Goal: Information Seeking & Learning: Compare options

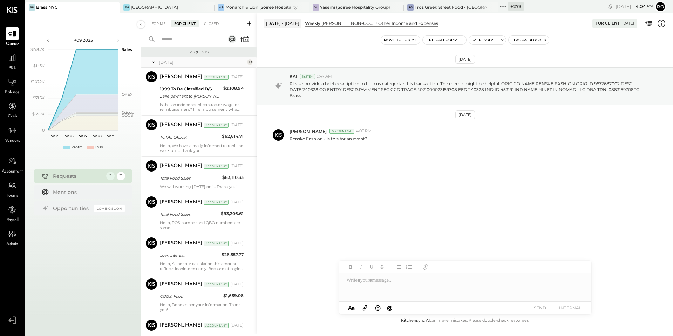
scroll to position [242, 0]
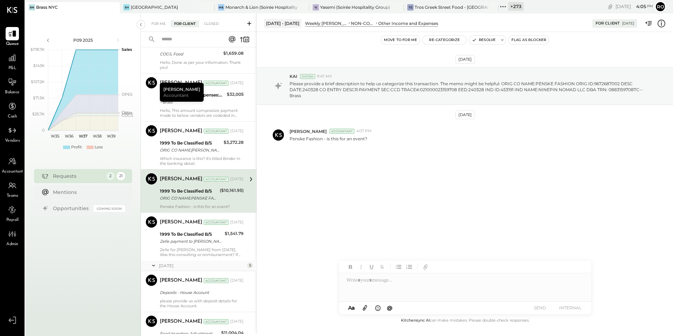
click at [13, 12] on icon at bounding box center [12, 10] width 11 height 6
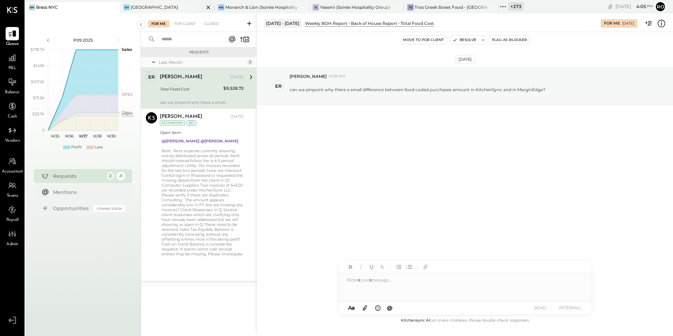
click at [159, 7] on div "[GEOGRAPHIC_DATA]" at bounding box center [162, 7] width 84 height 6
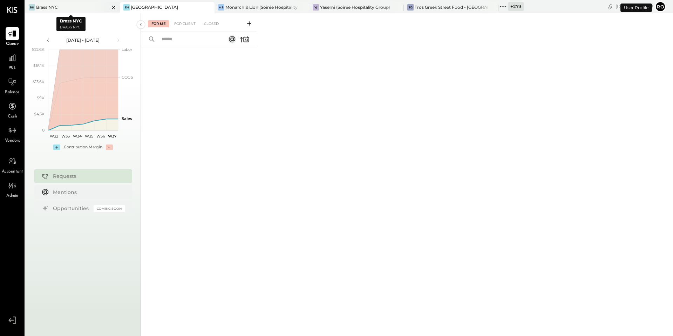
click at [47, 9] on div "Brass NYC" at bounding box center [47, 7] width 22 height 6
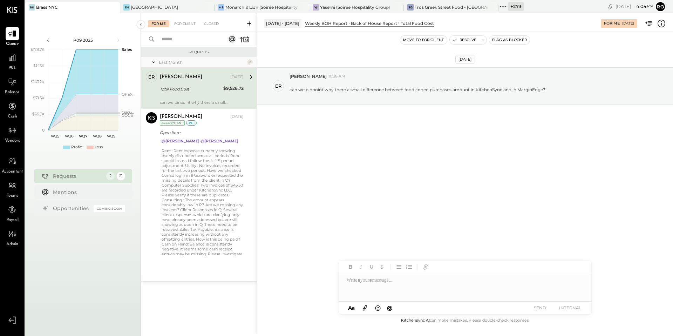
click at [499, 9] on icon at bounding box center [503, 6] width 9 height 9
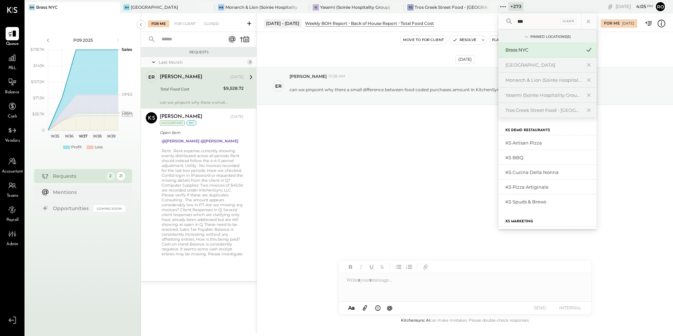
type input "****"
click at [443, 141] on div "[DATE] er [PERSON_NAME] 10:38 AM can we pinpoint why there a small difference b…" at bounding box center [465, 103] width 416 height 108
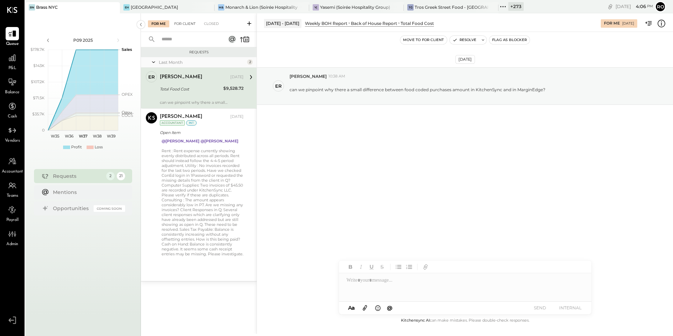
click at [191, 25] on div "For Client" at bounding box center [185, 23] width 28 height 7
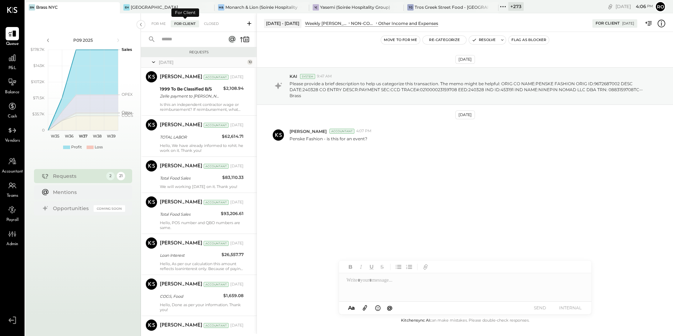
scroll to position [242, 0]
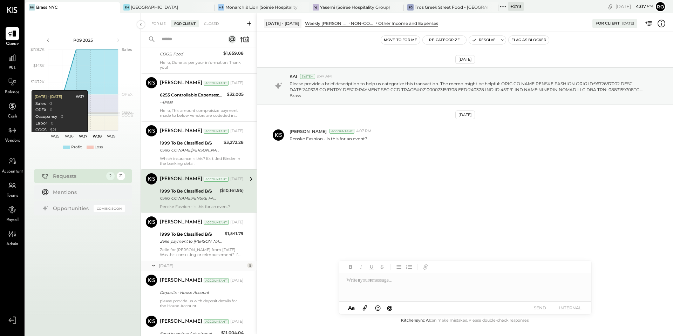
click at [70, 316] on div "P09 2025 polygon, polyline { transition: fill-opacity 0.1s, stroke-opacity 0.1s…" at bounding box center [83, 181] width 116 height 336
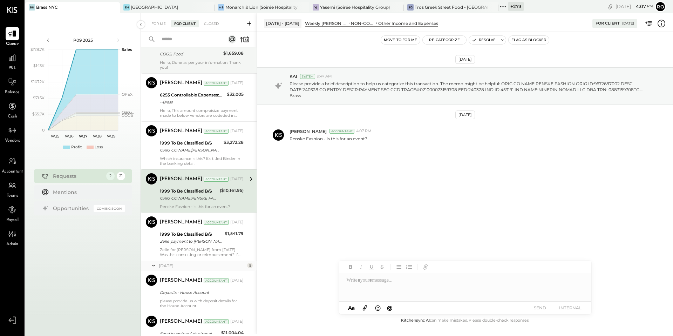
click at [201, 48] on div "[PERSON_NAME] Accountant [DATE] COGS, Food $1,659.08 Hello, Done as per your in…" at bounding box center [202, 53] width 84 height 34
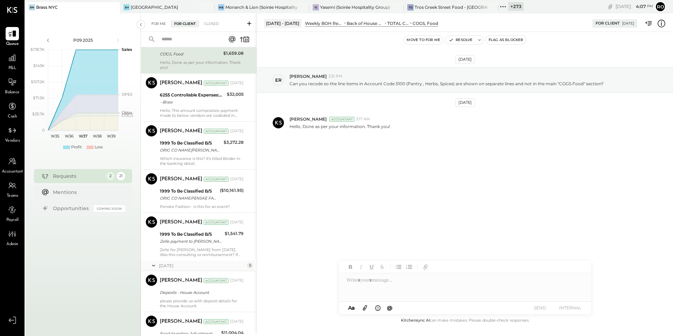
click at [157, 27] on div "For Me For Client Closed" at bounding box center [199, 22] width 116 height 19
click at [157, 23] on div "For Me" at bounding box center [158, 23] width 21 height 7
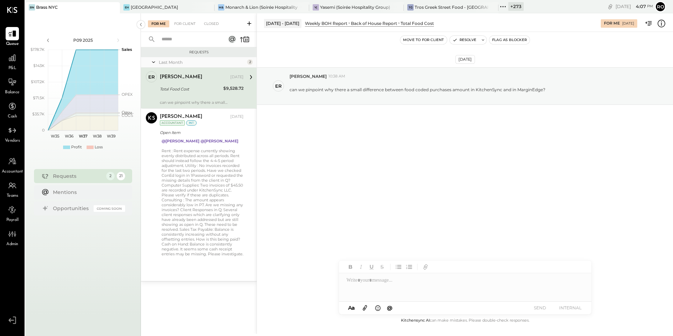
click at [191, 78] on div "[PERSON_NAME]" at bounding box center [194, 77] width 69 height 7
click at [661, 24] on icon at bounding box center [661, 23] width 9 height 9
click at [360, 65] on div "For Me For Client Closed Requests Last Month 2 er [PERSON_NAME] Owner [PERSON_N…" at bounding box center [407, 173] width 532 height 321
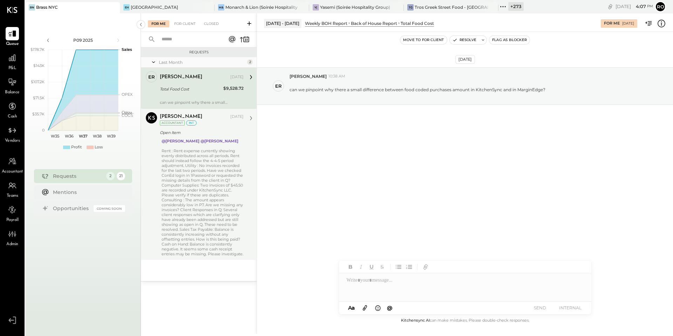
click at [216, 129] on div "Open Item" at bounding box center [201, 132] width 82 height 7
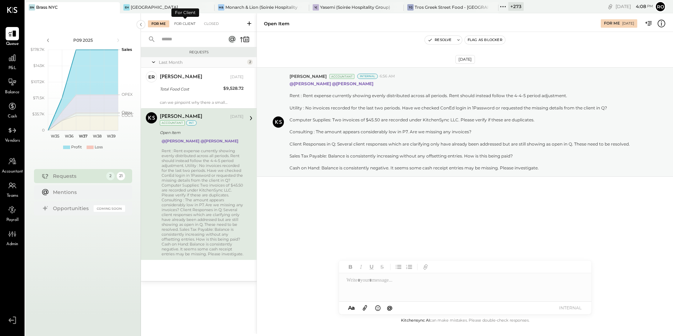
click at [181, 25] on div "For Client" at bounding box center [185, 23] width 28 height 7
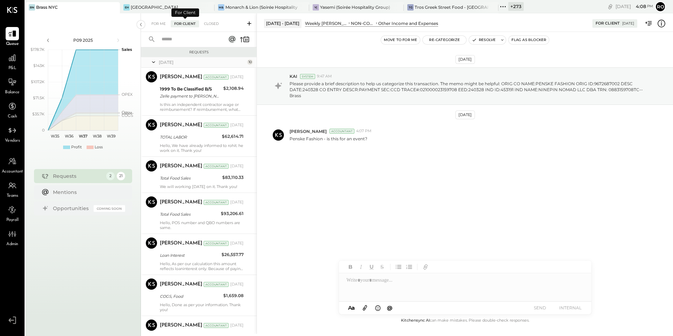
scroll to position [242, 0]
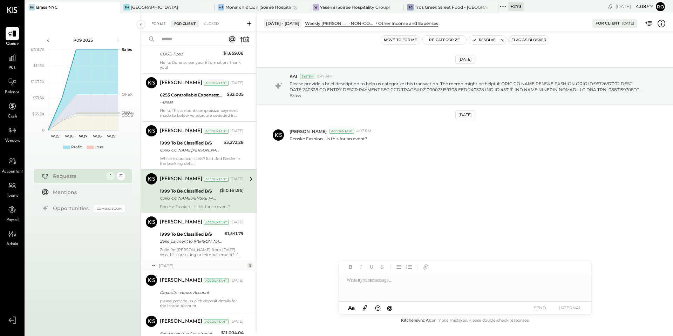
click at [156, 22] on div "For Me" at bounding box center [158, 23] width 21 height 7
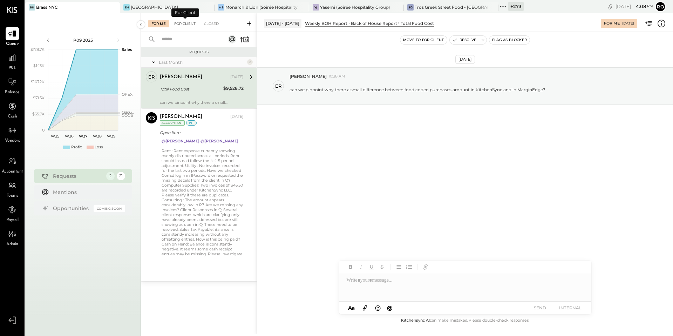
click at [184, 21] on div "For Client" at bounding box center [185, 23] width 28 height 7
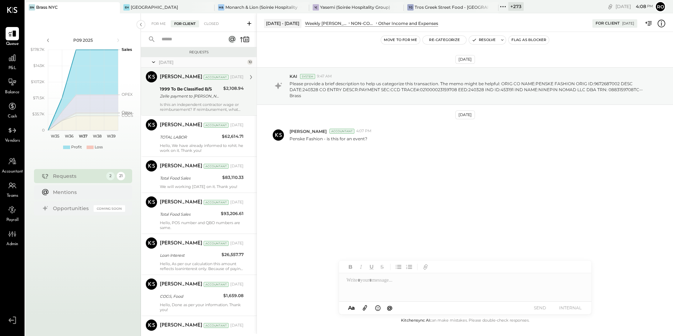
click at [206, 101] on div "[PERSON_NAME] Accountant [DATE] 1999 To Be Classified B/S Zelle payment to [PER…" at bounding box center [202, 91] width 84 height 41
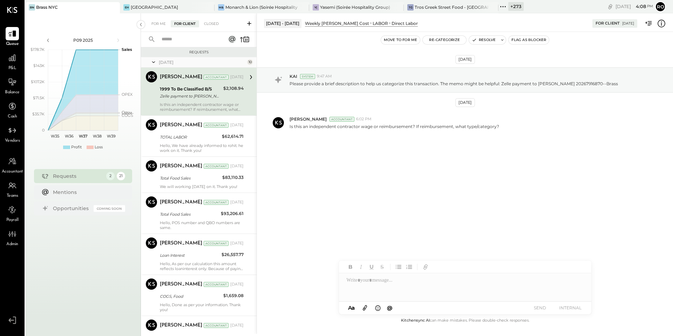
click at [662, 24] on icon at bounding box center [661, 23] width 1 height 4
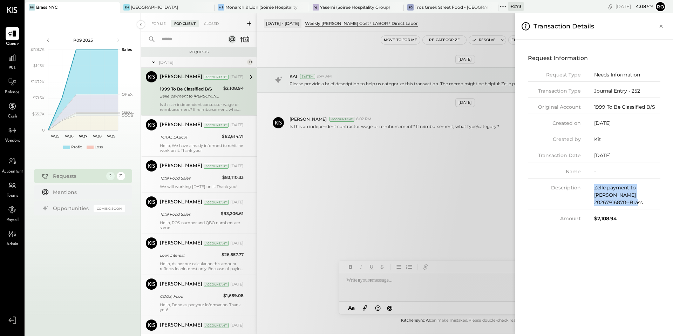
drag, startPoint x: 591, startPoint y: 188, endPoint x: 657, endPoint y: 194, distance: 66.6
click at [657, 194] on div "Description Zelle payment to [PERSON_NAME] 20267916870--Brass" at bounding box center [594, 196] width 133 height 25
drag, startPoint x: 591, startPoint y: 106, endPoint x: 658, endPoint y: 106, distance: 66.6
click at [658, 106] on div "Original Account 1999 To Be Classified B/S" at bounding box center [594, 108] width 133 height 11
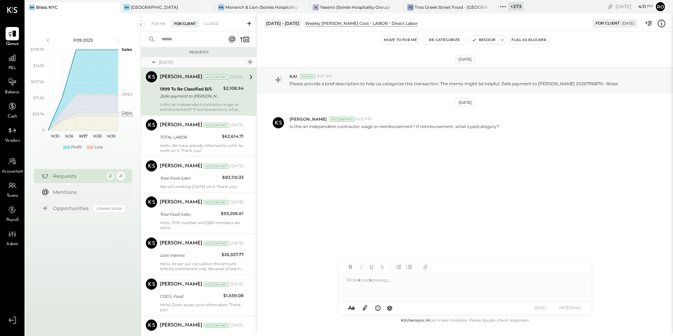
click at [454, 159] on div "For Me For Client Closed Requests [DATE] [PERSON_NAME] Accountant [PERSON_NAME]…" at bounding box center [407, 173] width 532 height 321
click at [424, 290] on div at bounding box center [465, 287] width 253 height 28
click at [427, 170] on div "[DATE] KAI System 9:47 AM Please provide a brief description to help us categor…" at bounding box center [465, 118] width 416 height 139
click at [437, 39] on button "Re-Categorize" at bounding box center [444, 40] width 43 height 8
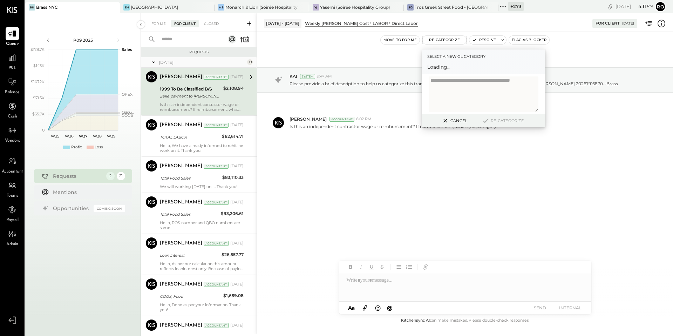
click at [457, 89] on textarea at bounding box center [483, 93] width 109 height 35
type textarea "*"
click at [458, 72] on div at bounding box center [477, 70] width 92 height 8
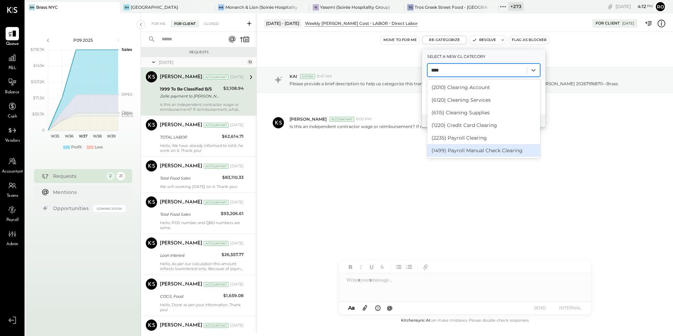
type input "****"
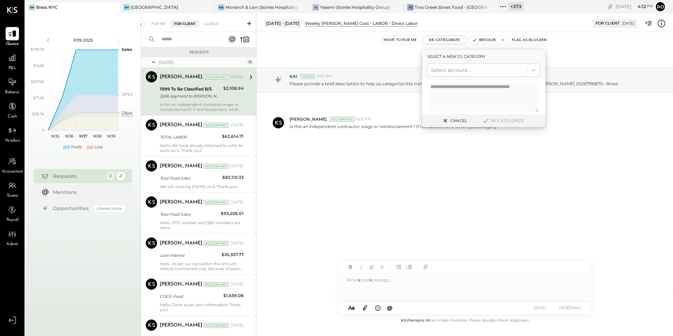
click at [416, 183] on div "[DATE] KAI System 9:47 AM Please provide a brief description to help us categor…" at bounding box center [465, 118] width 416 height 139
click at [419, 182] on div "[DATE] KAI System 9:47 AM Please provide a brief description to help us categor…" at bounding box center [465, 118] width 416 height 139
click at [457, 121] on button "Cancel" at bounding box center [454, 120] width 30 height 9
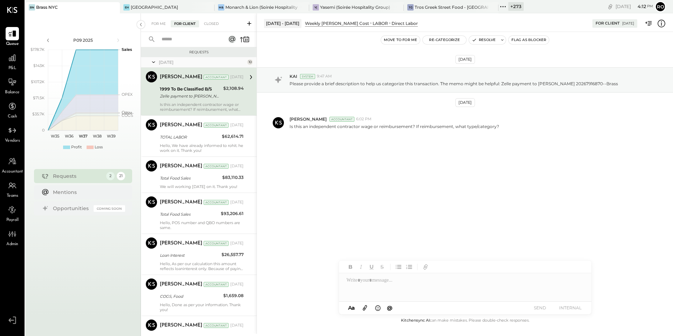
click at [214, 102] on div "Is this an independent contractor wage or reimbursement? If reimbursement, what…" at bounding box center [202, 107] width 84 height 10
click at [209, 130] on div "[PERSON_NAME] Accountant [DATE]" at bounding box center [202, 125] width 84 height 12
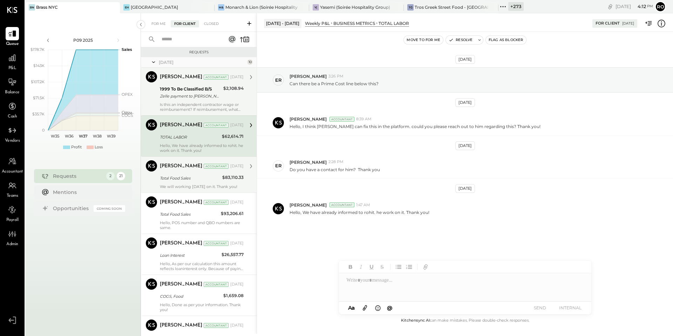
click at [211, 169] on div "[PERSON_NAME] Accountant" at bounding box center [194, 166] width 69 height 7
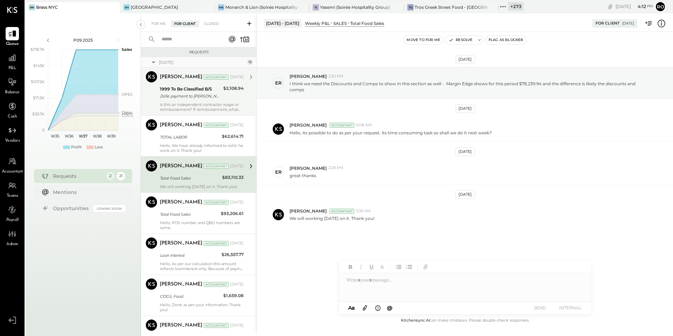
click at [446, 294] on div at bounding box center [465, 287] width 253 height 28
click at [204, 24] on div "Closed" at bounding box center [212, 23] width 22 height 7
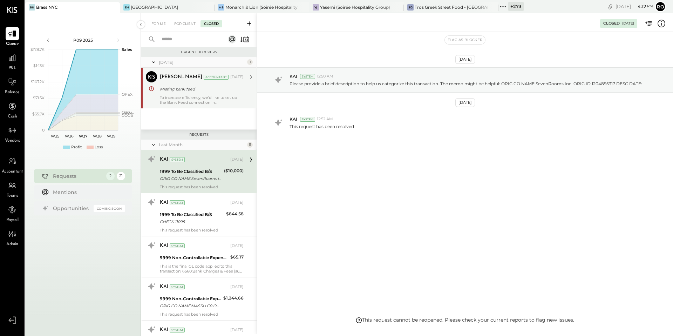
click at [226, 86] on div "Missing bank feed" at bounding box center [201, 89] width 82 height 7
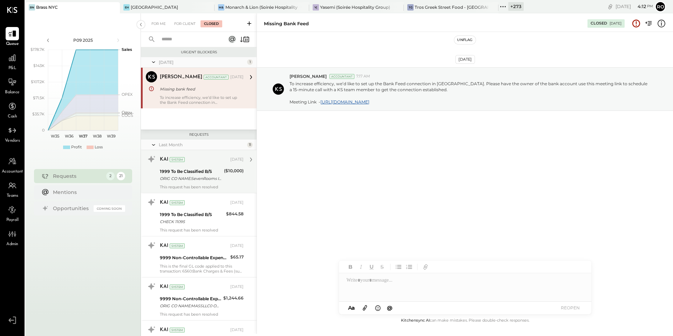
click at [223, 166] on div "KAI System [DATE] 1999 To Be Classified B/S ORIG CO NAME:SevenRooms Inc. ORIG I…" at bounding box center [202, 172] width 84 height 36
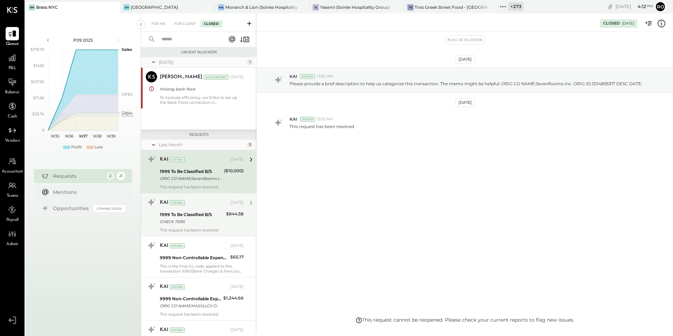
click at [226, 223] on div "$844.58" at bounding box center [235, 217] width 18 height 15
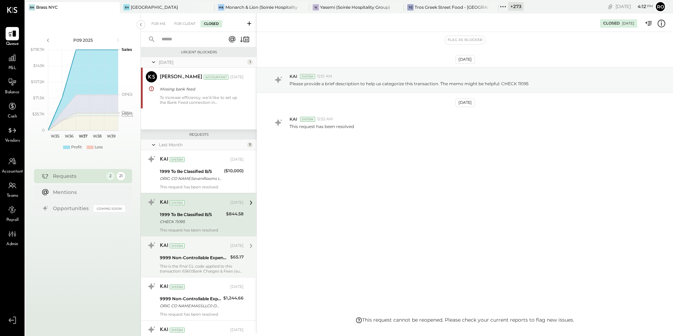
click at [225, 266] on div "This is the final GL code applied to this transaction: 6560:Bank Charges & Fees…" at bounding box center [202, 269] width 84 height 10
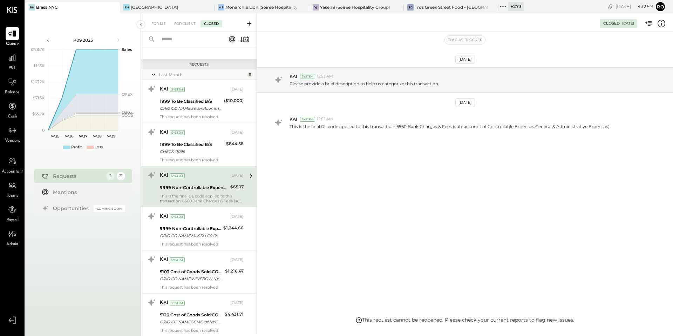
scroll to position [76, 0]
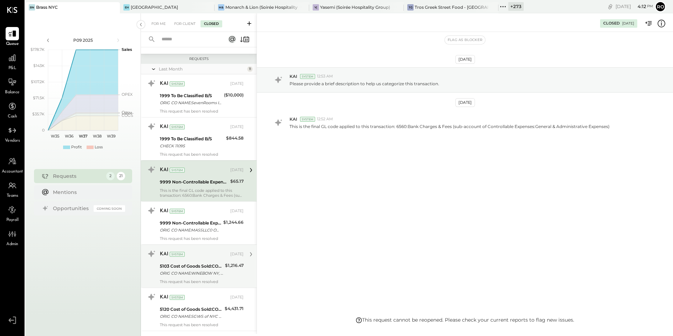
click at [230, 255] on div "[DATE]" at bounding box center [236, 254] width 13 height 6
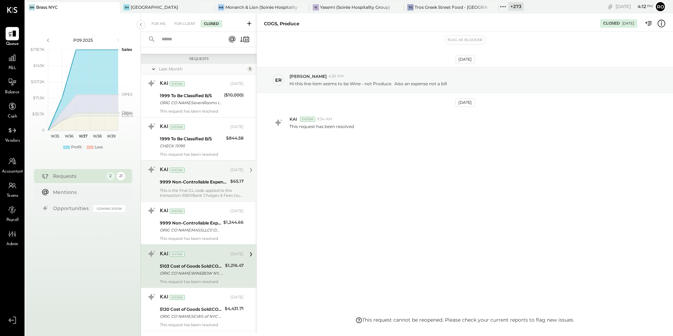
click at [665, 24] on icon at bounding box center [662, 24] width 8 height 8
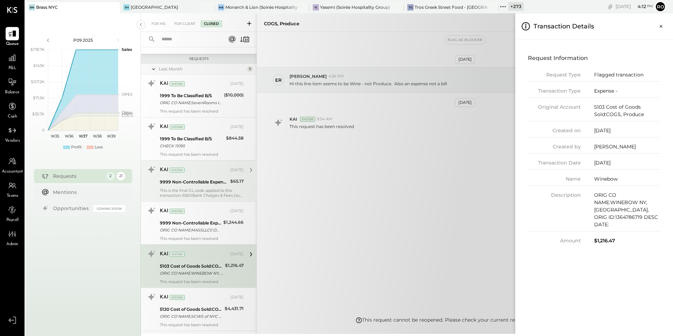
click at [203, 276] on div "For Me For Client Closed Urgent Blockers [DATE] 1 [PERSON_NAME] Accountant [PER…" at bounding box center [407, 173] width 532 height 321
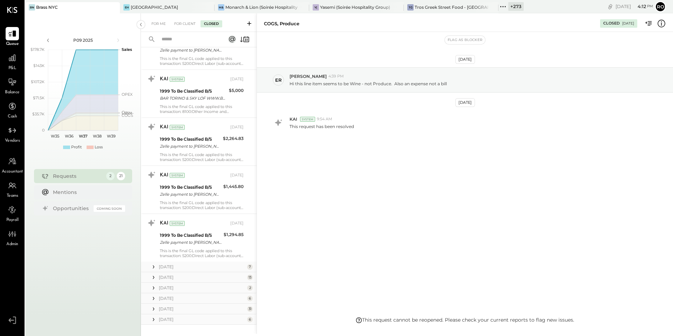
scroll to position [396, 0]
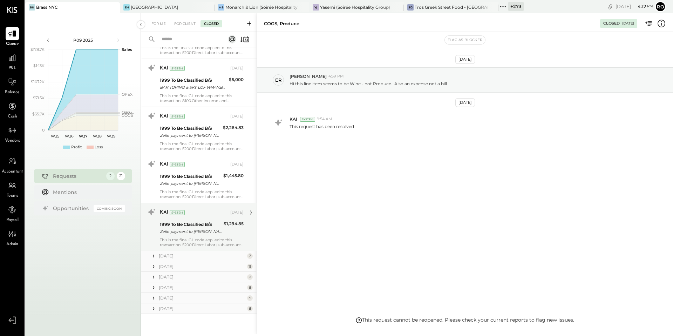
click at [219, 233] on div "Zelle payment to [PERSON_NAME] JPM99apim3qh--Nine Pin Nomads LLC" at bounding box center [191, 231] width 62 height 7
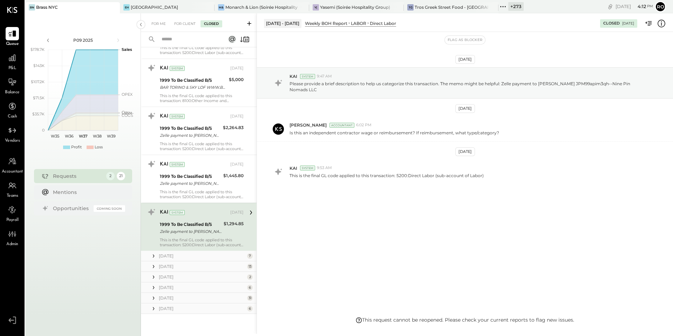
click at [660, 25] on icon at bounding box center [661, 23] width 9 height 9
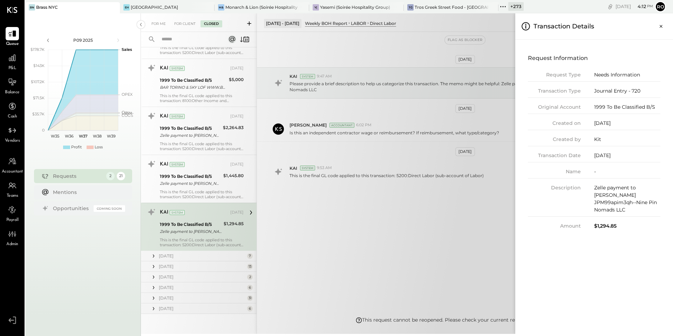
click at [392, 212] on div "For Me For Client Closed Urgent Blockers [DATE] 1 [PERSON_NAME] Accountant [PER…" at bounding box center [407, 173] width 532 height 321
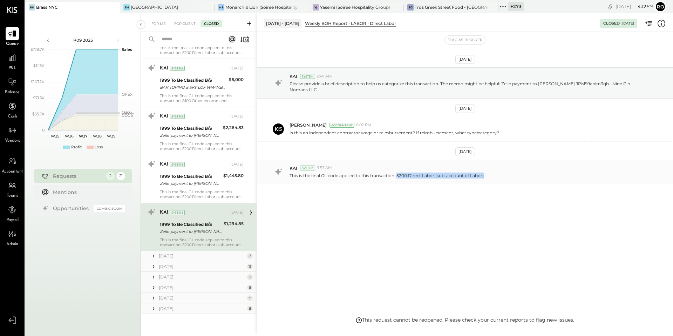
drag, startPoint x: 398, startPoint y: 175, endPoint x: 505, endPoint y: 176, distance: 107.3
click at [505, 176] on div "This is the final GL code applied to this transaction: 5200:Direct Labor (sub-a…" at bounding box center [479, 174] width 378 height 7
click at [13, 57] on icon at bounding box center [12, 57] width 9 height 9
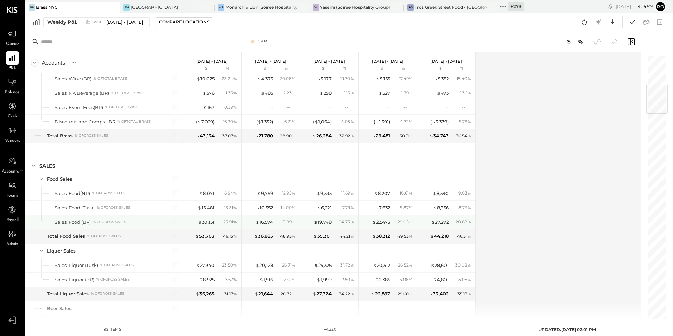
scroll to position [330, 0]
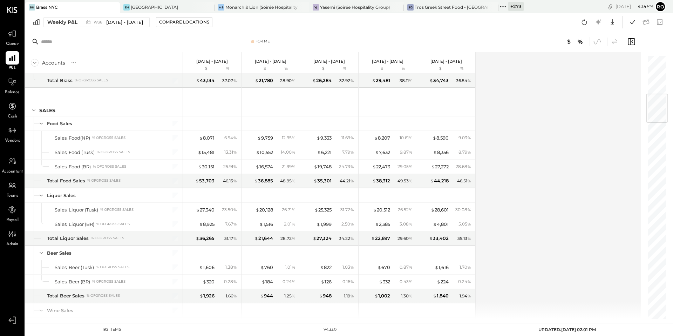
click at [499, 7] on icon at bounding box center [503, 6] width 9 height 9
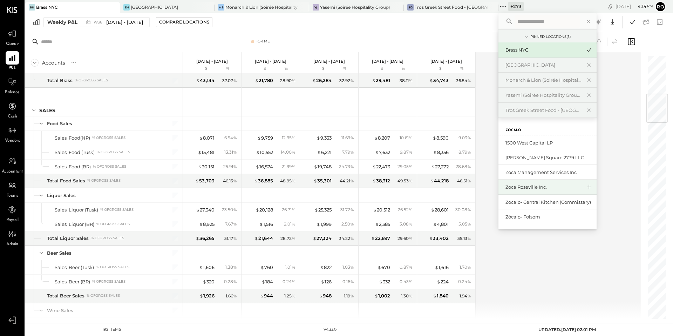
click at [537, 188] on div "Zoca Roseville Inc." at bounding box center [544, 187] width 76 height 7
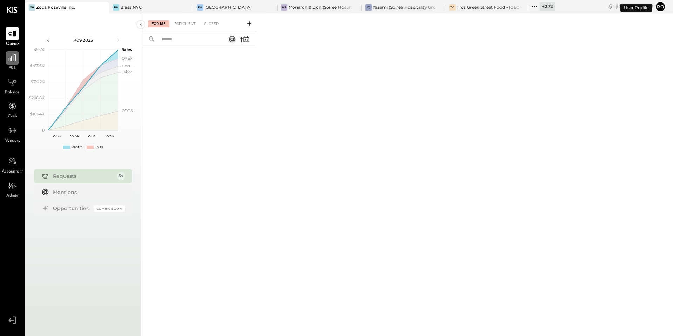
click at [10, 60] on icon at bounding box center [12, 57] width 9 height 9
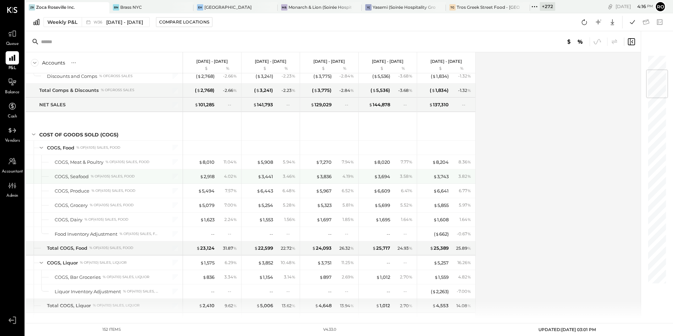
scroll to position [173, 0]
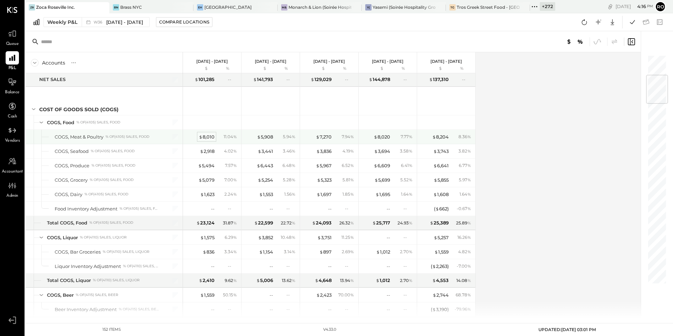
click at [212, 138] on div "$ 8,010" at bounding box center [207, 137] width 16 height 7
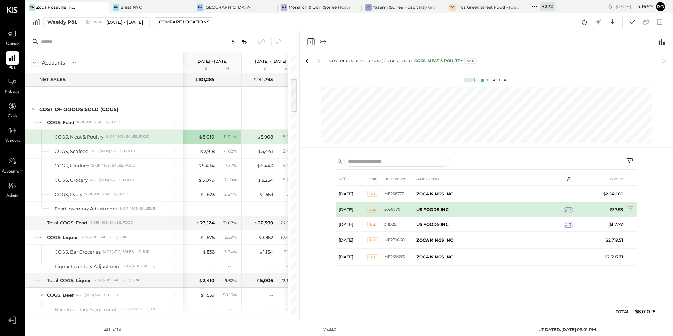
click at [568, 210] on icon at bounding box center [566, 210] width 5 height 5
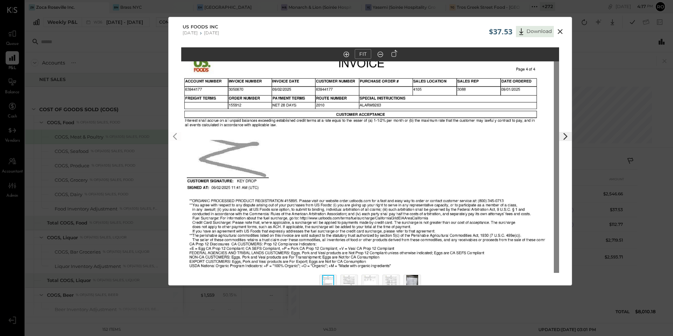
drag, startPoint x: 379, startPoint y: 119, endPoint x: 374, endPoint y: 154, distance: 35.2
click at [374, 155] on img at bounding box center [365, 189] width 378 height 289
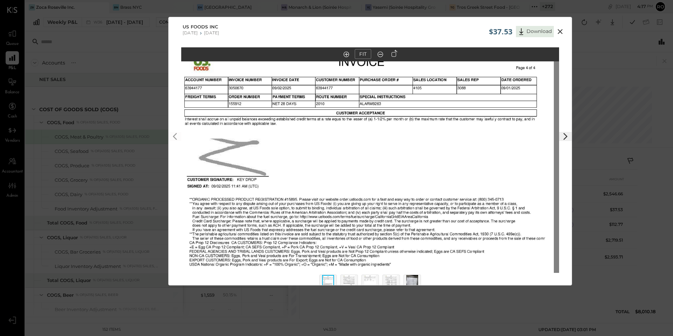
click at [561, 30] on icon at bounding box center [560, 31] width 5 height 5
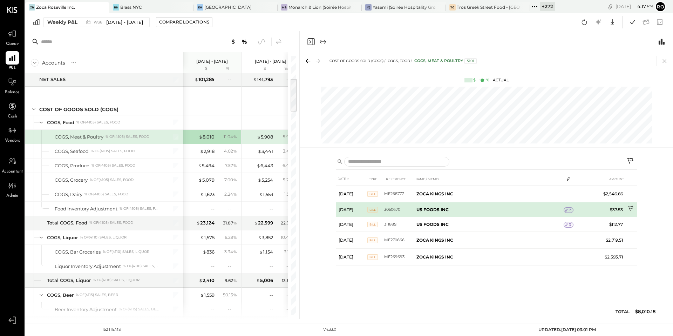
click at [632, 207] on icon at bounding box center [631, 209] width 7 height 7
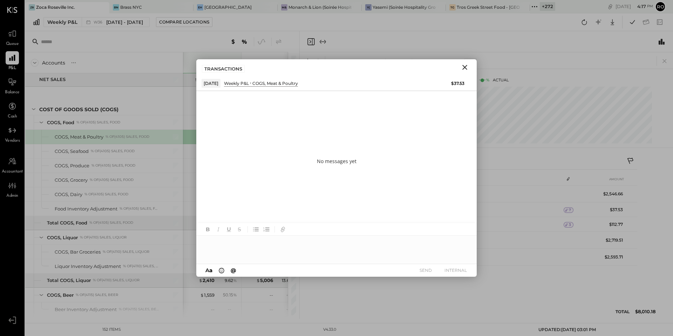
click at [359, 255] on div at bounding box center [336, 250] width 281 height 28
click at [466, 67] on icon "Close" at bounding box center [465, 67] width 8 height 8
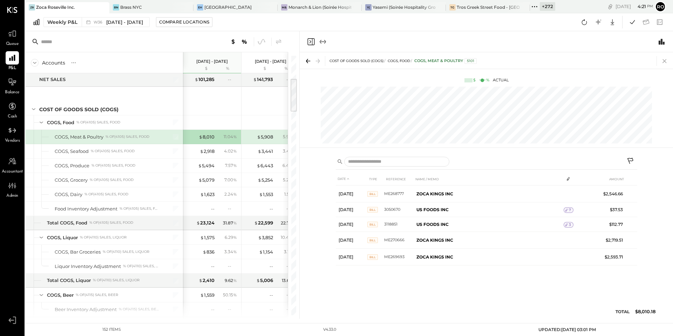
click at [666, 60] on icon at bounding box center [665, 61] width 4 height 4
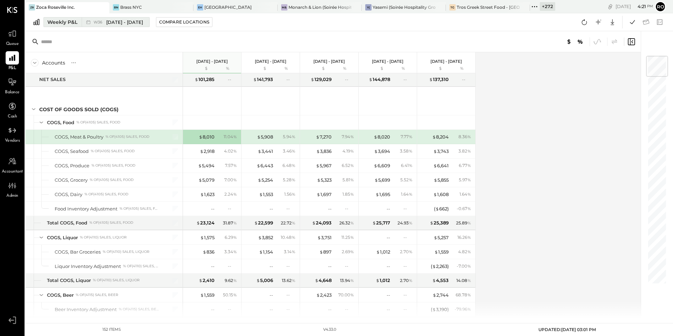
click at [78, 22] on button "Weekly P&L W36 [DATE] - [DATE]" at bounding box center [96, 22] width 106 height 10
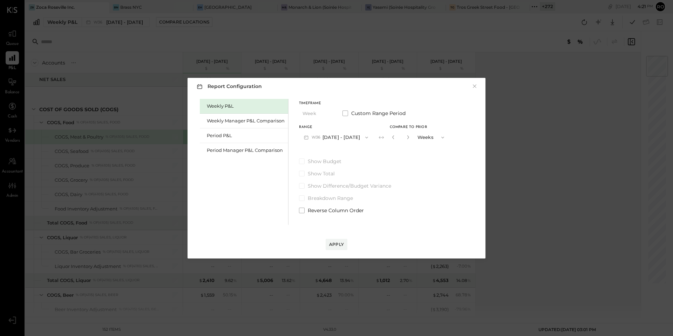
click at [147, 91] on div "Report Configuration × Weekly P&L Weekly Manager P&L Comparison Period P&L Peri…" at bounding box center [336, 168] width 673 height 336
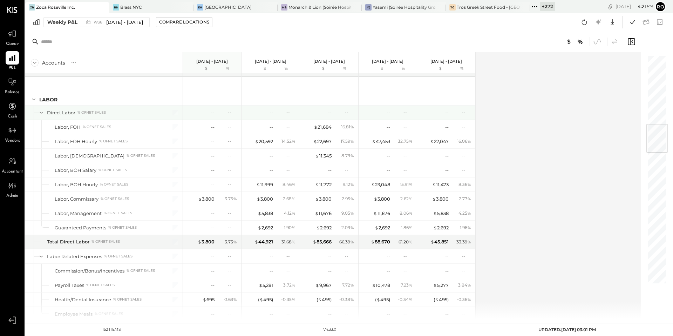
scroll to position [589, 0]
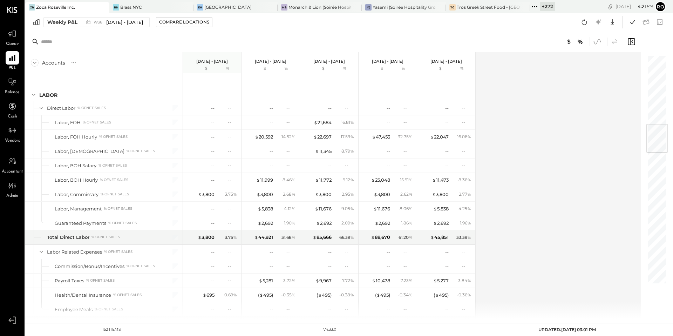
click at [598, 41] on icon at bounding box center [597, 41] width 9 height 9
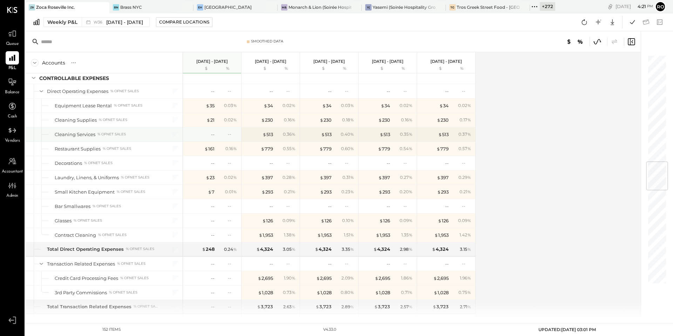
scroll to position [906, 0]
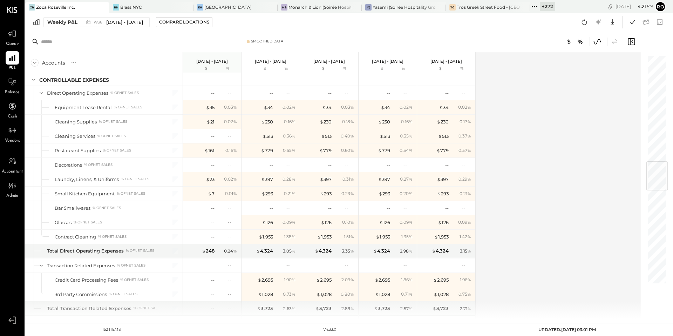
click at [599, 40] on icon at bounding box center [597, 41] width 9 height 9
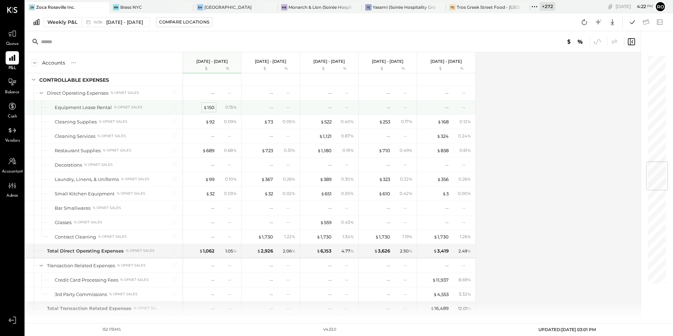
click at [214, 110] on div "$ 150" at bounding box center [208, 107] width 11 height 7
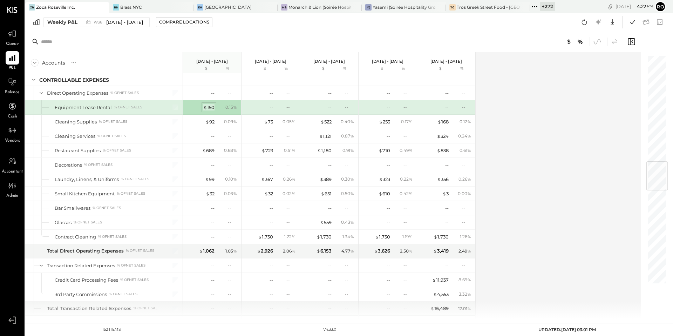
click at [207, 106] on span "$" at bounding box center [205, 108] width 4 height 6
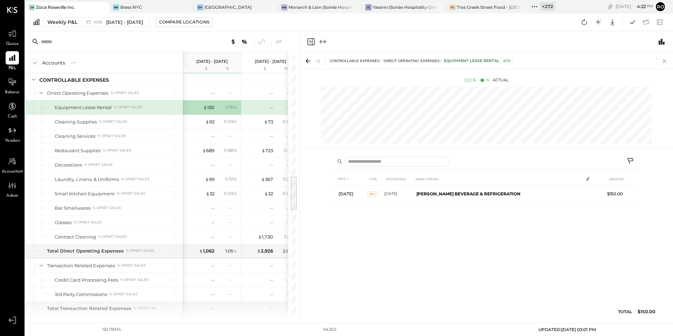
click at [667, 62] on icon at bounding box center [665, 61] width 10 height 10
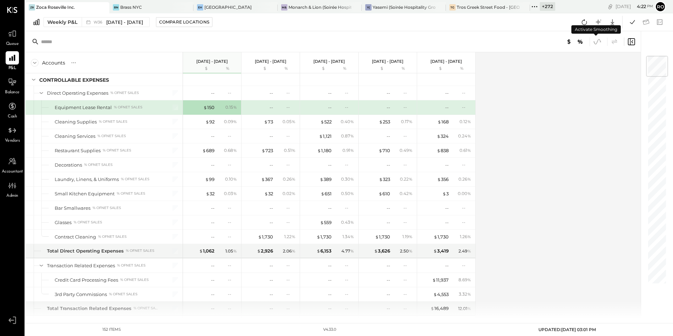
click at [599, 44] on icon at bounding box center [597, 41] width 9 height 9
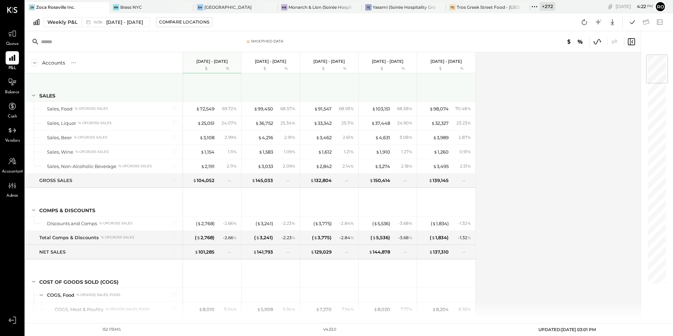
click at [49, 93] on div "SALES" at bounding box center [47, 95] width 16 height 7
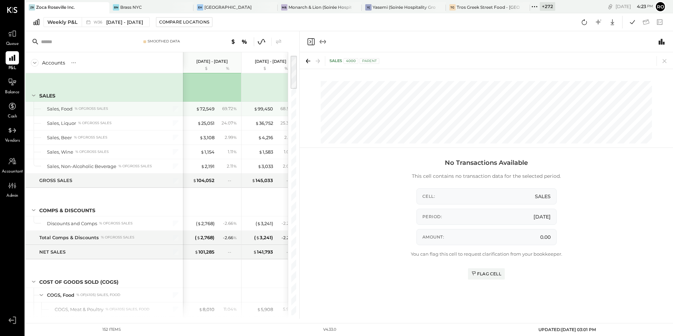
click at [141, 112] on div "Sales, Food % of GROSS SALES" at bounding box center [104, 109] width 158 height 14
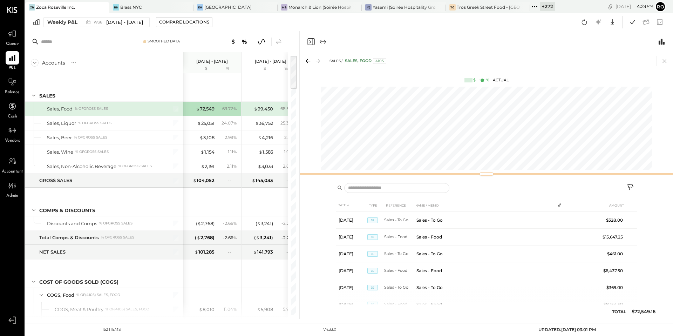
drag, startPoint x: 494, startPoint y: 147, endPoint x: 493, endPoint y: 174, distance: 26.3
click at [493, 174] on div at bounding box center [487, 174] width 374 height 3
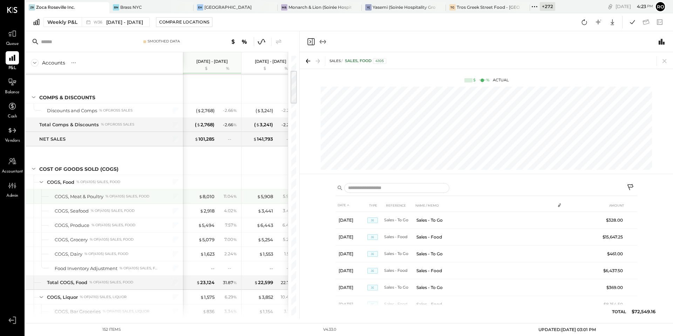
scroll to position [0, 0]
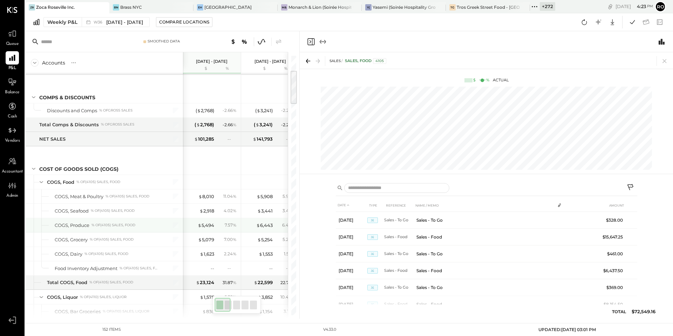
click at [126, 221] on div "COGS, Produce % of (4105) Sales, Food" at bounding box center [104, 225] width 158 height 14
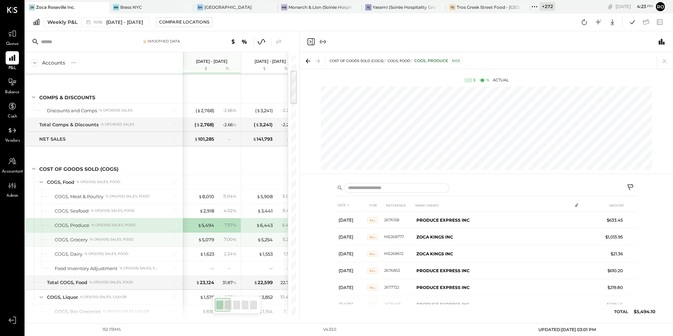
click at [141, 241] on div "COGS, Grocery % of (4105) Sales, Food" at bounding box center [107, 239] width 105 height 7
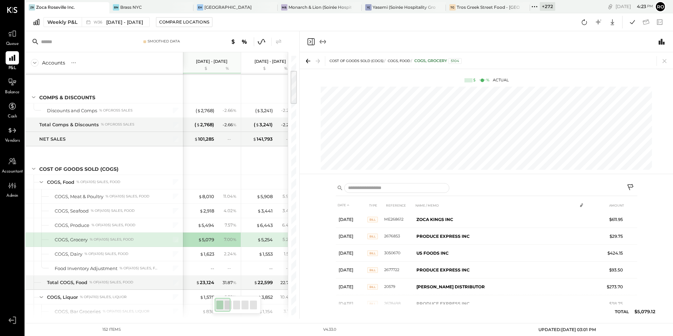
scroll to position [49, 0]
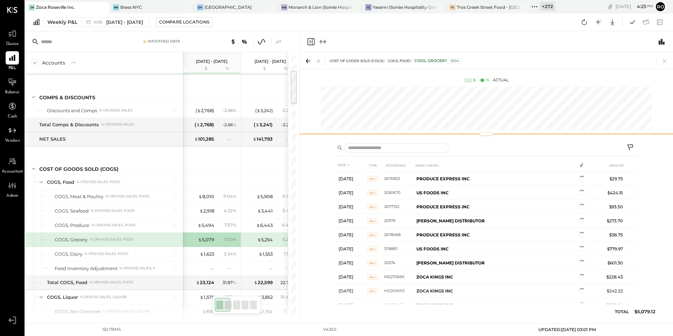
drag, startPoint x: 519, startPoint y: 175, endPoint x: 515, endPoint y: 135, distance: 40.6
click at [515, 135] on div at bounding box center [487, 134] width 374 height 3
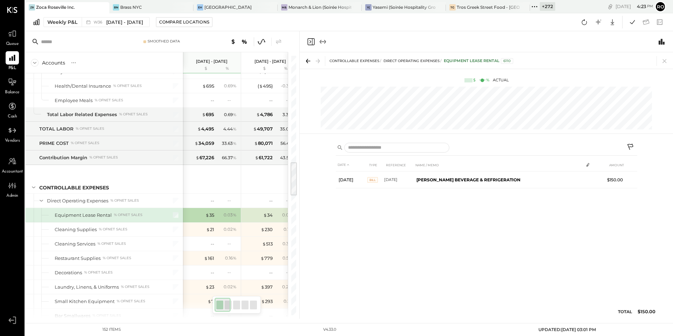
scroll to position [0, 0]
click at [69, 20] on div "Weekly P&L" at bounding box center [62, 22] width 30 height 7
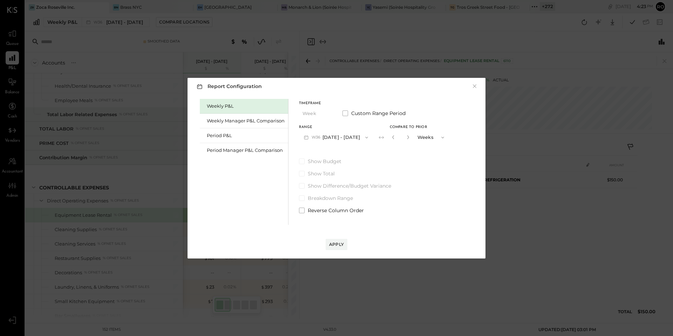
click at [428, 136] on button "Weeks" at bounding box center [431, 137] width 35 height 13
click at [395, 148] on div "Timeframe Week Custom Range Period Range W36 [DATE] - [DATE] Compare to Prior *…" at bounding box center [374, 156] width 150 height 115
click at [251, 136] on div "Period P&L" at bounding box center [246, 135] width 78 height 7
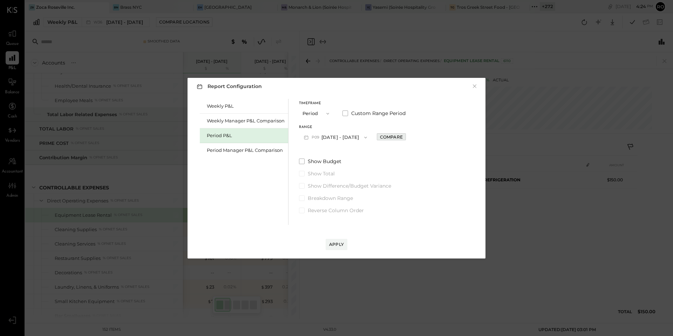
click at [391, 134] on div "Compare" at bounding box center [391, 137] width 23 height 6
click at [438, 136] on button "Periods" at bounding box center [430, 137] width 35 height 13
click at [437, 149] on div "Years" at bounding box center [430, 149] width 34 height 13
click at [408, 138] on icon "button" at bounding box center [407, 137] width 2 height 4
type input "*"
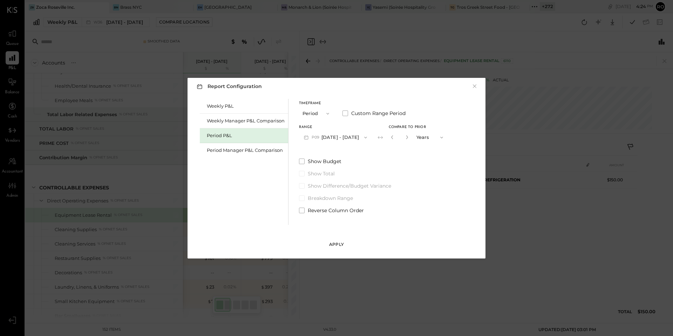
click at [334, 244] on div "Apply" at bounding box center [336, 244] width 15 height 6
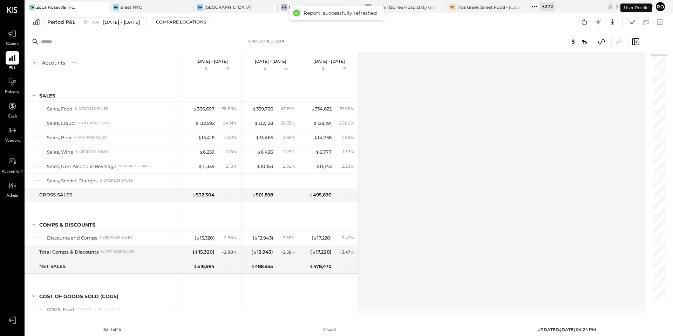
scroll to position [868, 0]
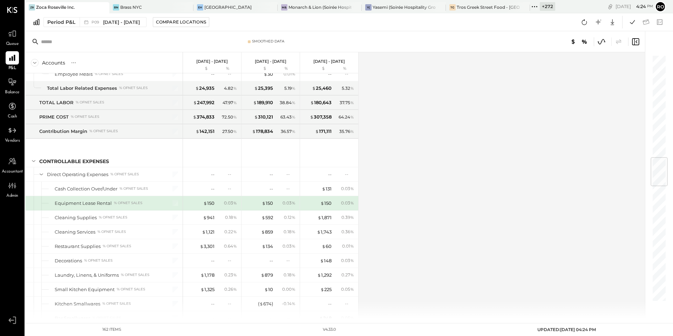
click at [175, 66] on div "Accounts S % GL" at bounding box center [104, 62] width 158 height 21
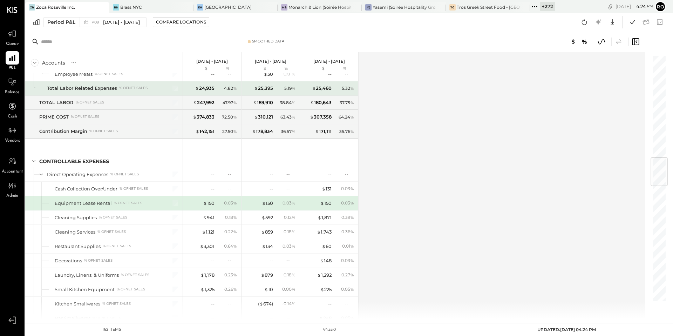
click at [157, 87] on div "Total Labor Related Expenses % of NET SALES" at bounding box center [103, 88] width 112 height 7
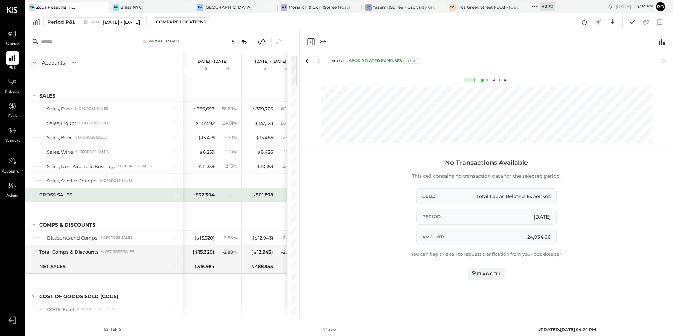
click at [140, 193] on div "GROSS SALES" at bounding box center [99, 194] width 120 height 7
click at [64, 20] on div "Period P&L" at bounding box center [61, 22] width 28 height 7
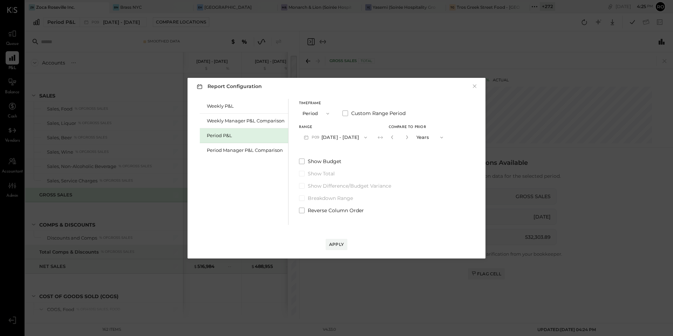
click at [329, 110] on button "Period" at bounding box center [316, 113] width 35 height 13
click at [275, 215] on div "Weekly P&L Weekly Manager P&L Comparison Period P&L Period Manager P&L Comparis…" at bounding box center [244, 162] width 89 height 126
click at [477, 85] on button "×" at bounding box center [475, 86] width 6 height 7
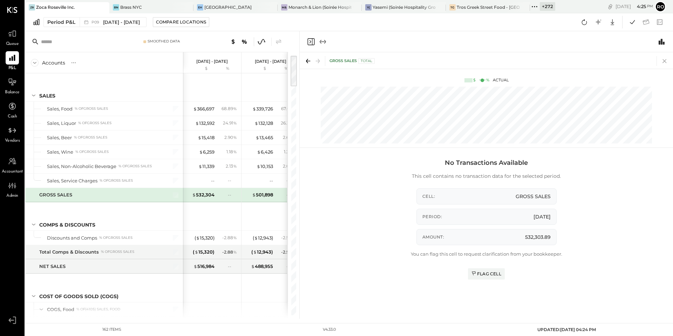
click at [667, 59] on icon at bounding box center [665, 61] width 10 height 10
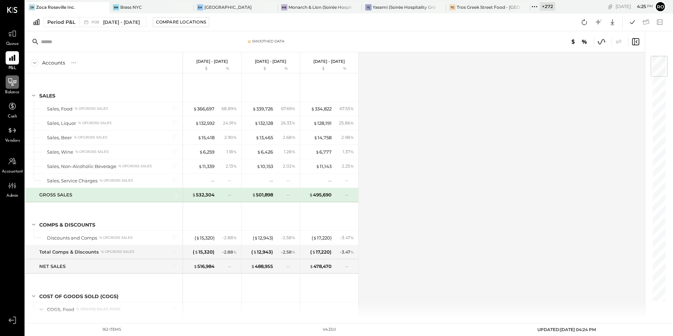
click at [15, 88] on div at bounding box center [12, 81] width 13 height 13
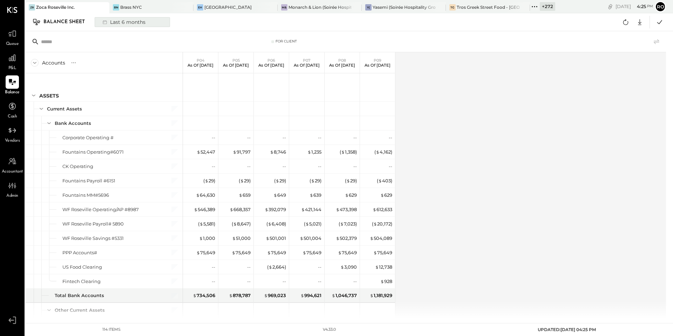
click at [111, 23] on div "Last 6 months" at bounding box center [124, 22] width 50 height 9
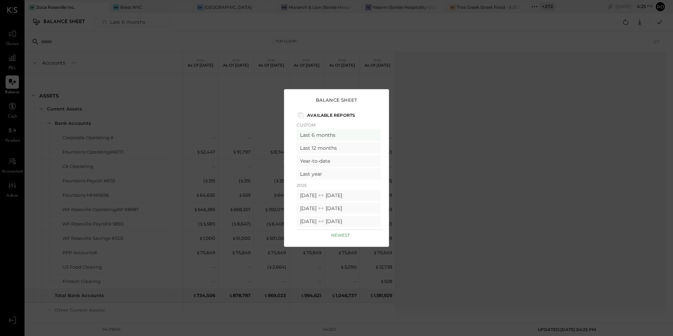
click at [572, 131] on div "Balance Sheet Available Reports Custom Last 6 months Last 12 months Year-to-dat…" at bounding box center [336, 168] width 673 height 336
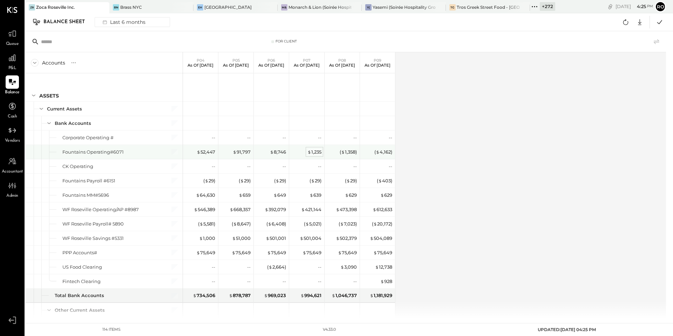
click at [316, 150] on div "$ 1,235" at bounding box center [315, 152] width 14 height 7
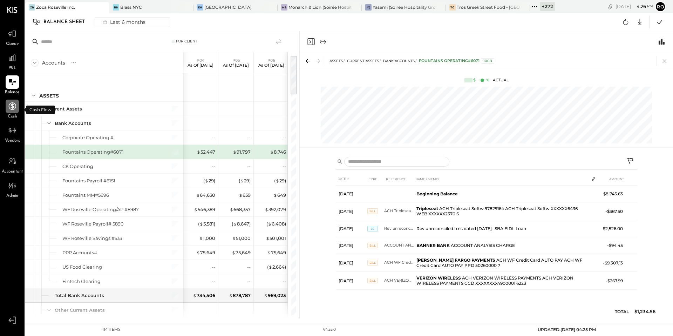
click at [17, 110] on div at bounding box center [12, 106] width 13 height 13
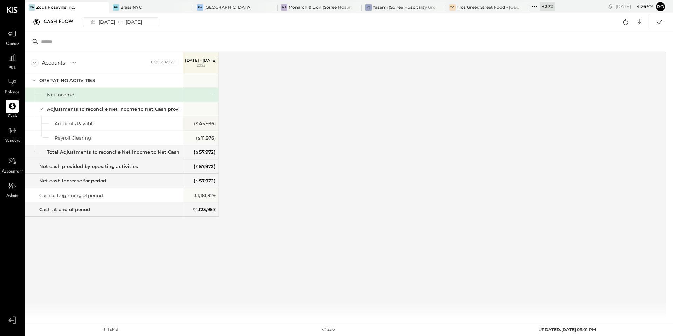
click at [16, 67] on span "P&L" at bounding box center [12, 68] width 8 height 6
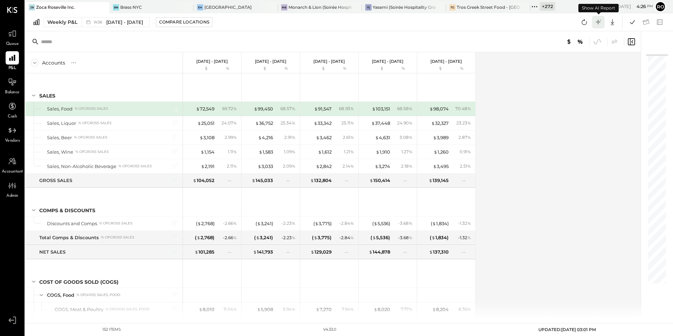
click at [597, 21] on icon at bounding box center [598, 21] width 5 height 5
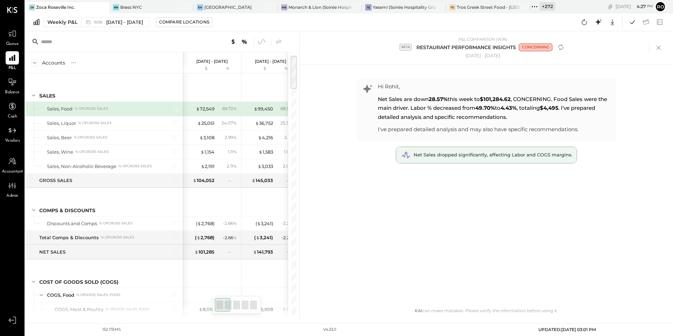
click at [502, 157] on span "Net Sales dropped significantly, affecting Labor and COGS margins." at bounding box center [493, 155] width 159 height 6
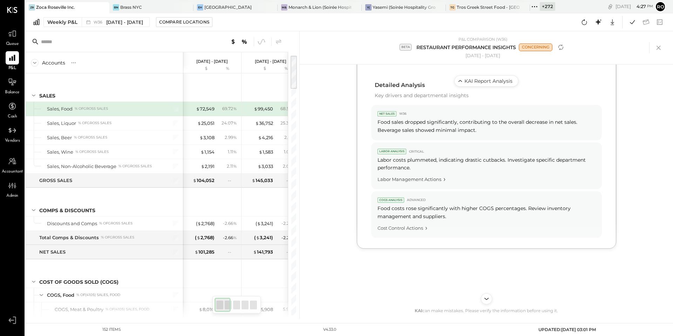
scroll to position [347, 0]
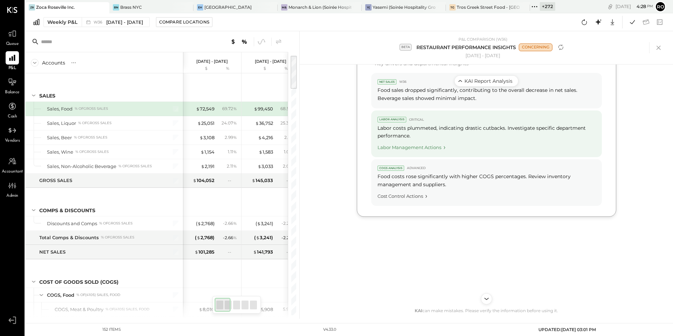
click at [437, 148] on div "Labor Management Actions" at bounding box center [487, 145] width 218 height 9
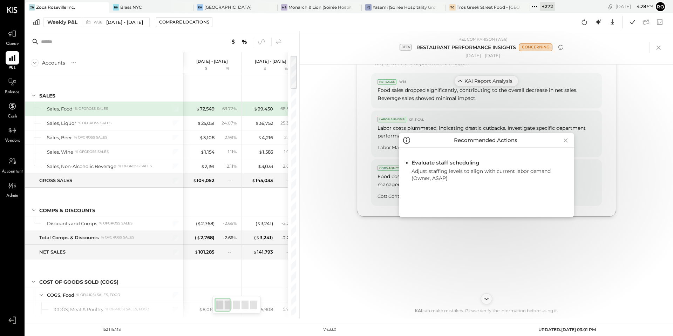
click at [383, 206] on div "Recommended Actions Evaluate staff scheduling Adjust staffing levels to align w…" at bounding box center [487, 175] width 374 height 288
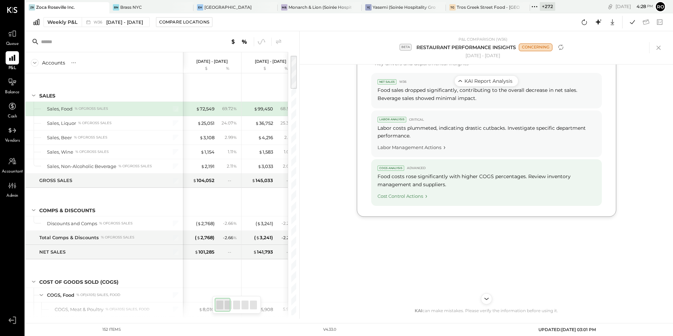
click at [408, 196] on div "Cost Control Actions" at bounding box center [487, 194] width 218 height 9
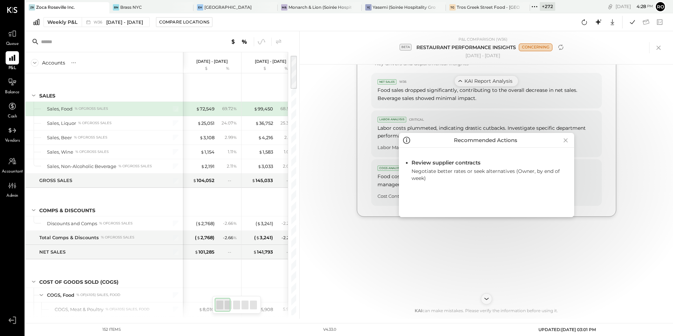
click at [408, 243] on div "Recommended Actions Review supplier contracts Negotiate better rates or seek al…" at bounding box center [487, 175] width 374 height 288
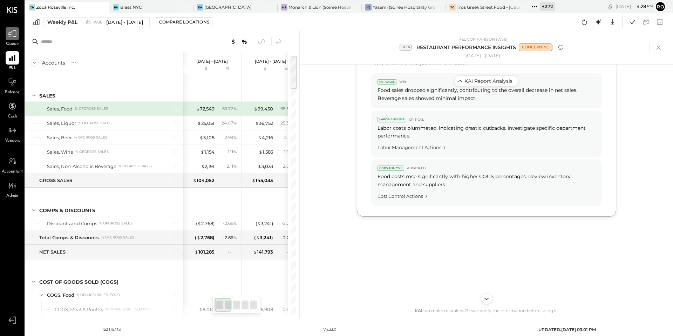
click at [13, 32] on icon at bounding box center [12, 33] width 9 height 9
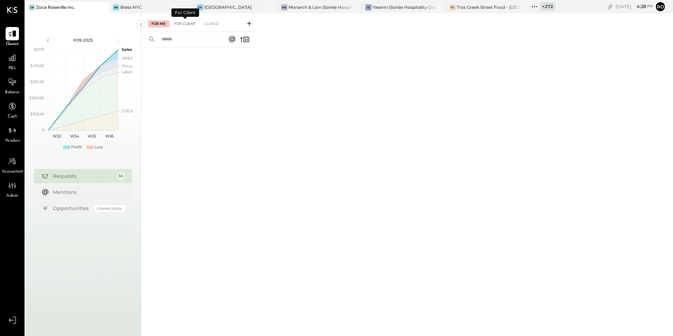
click at [186, 20] on div "For Client" at bounding box center [185, 23] width 28 height 7
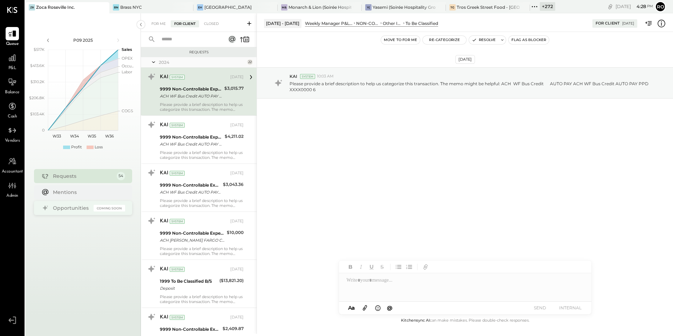
click at [79, 209] on div "Opportunities" at bounding box center [71, 207] width 37 height 7
click at [10, 61] on icon at bounding box center [12, 57] width 9 height 9
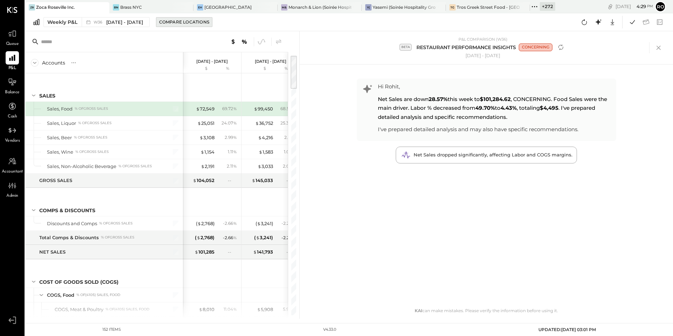
click at [180, 21] on div "Compare Locations" at bounding box center [184, 22] width 50 height 6
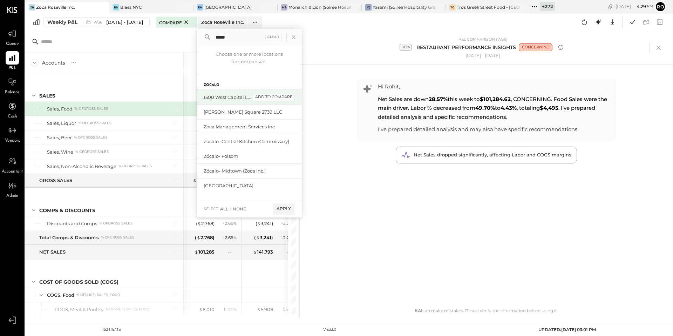
type input "*****"
click at [283, 98] on div "add to compare" at bounding box center [274, 97] width 42 height 8
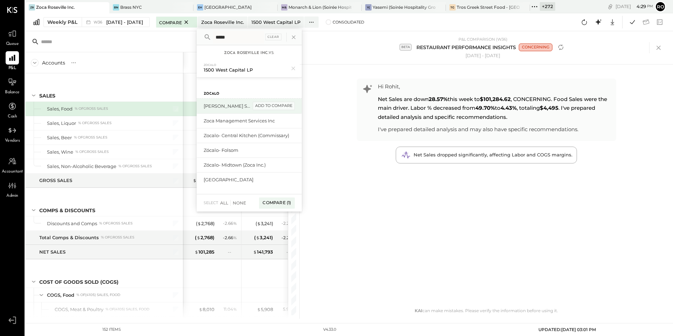
click at [283, 108] on div "add to compare" at bounding box center [274, 106] width 42 height 8
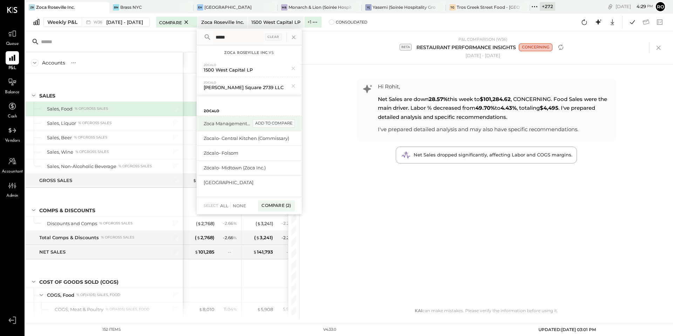
click at [284, 121] on div "add to compare" at bounding box center [274, 123] width 42 height 8
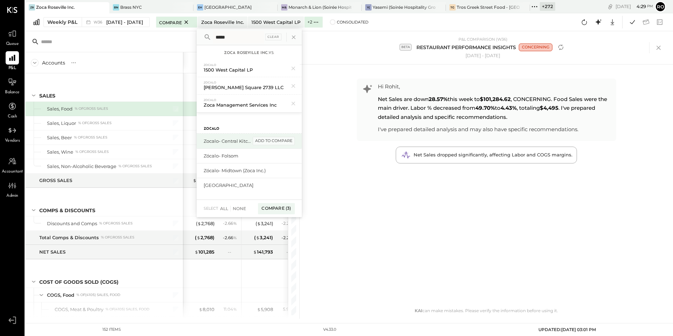
click at [284, 141] on div "add to compare" at bounding box center [274, 141] width 42 height 8
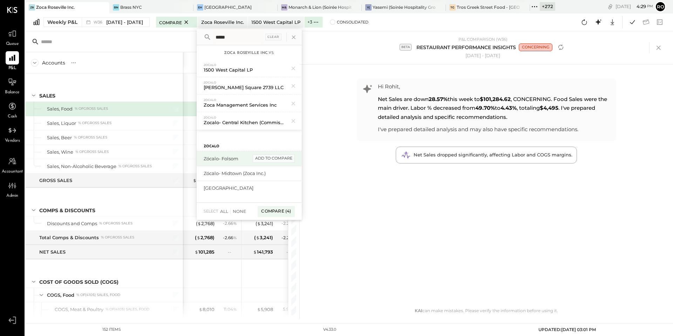
click at [277, 161] on div "add to compare" at bounding box center [274, 158] width 42 height 8
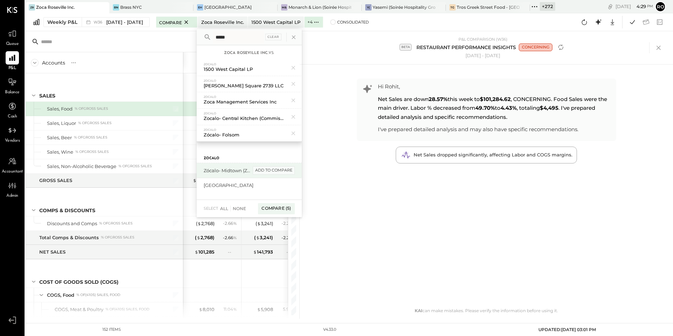
click at [277, 169] on div "add to compare" at bounding box center [274, 170] width 42 height 8
click at [278, 171] on div "add to compare" at bounding box center [274, 170] width 42 height 8
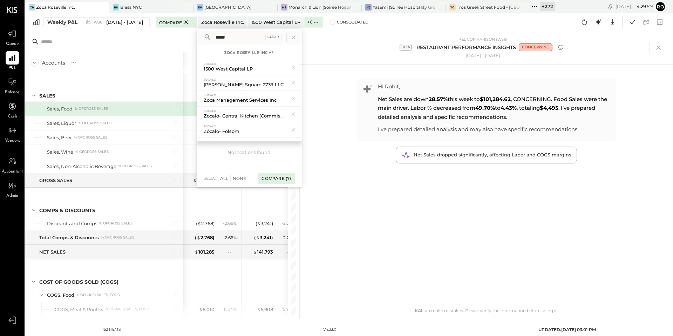
click at [276, 177] on div "Compare (7)" at bounding box center [276, 178] width 36 height 11
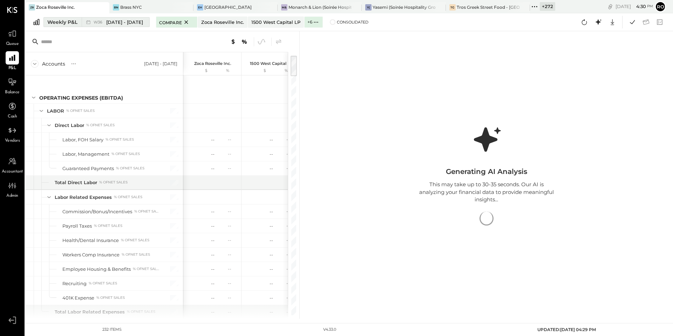
click at [120, 23] on span "[DATE] - [DATE]" at bounding box center [124, 22] width 37 height 7
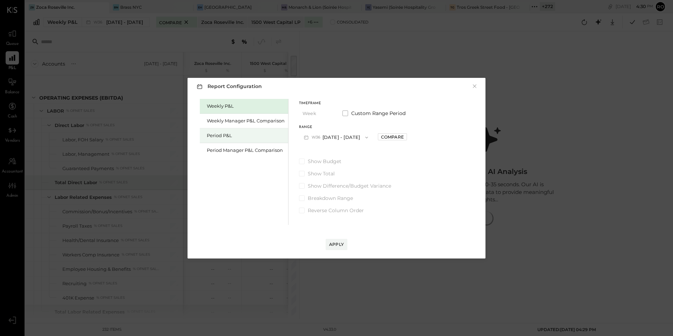
click at [238, 133] on div "Period P&L" at bounding box center [246, 135] width 78 height 7
click at [358, 135] on button "P09 [DATE] - [DATE]" at bounding box center [335, 137] width 73 height 13
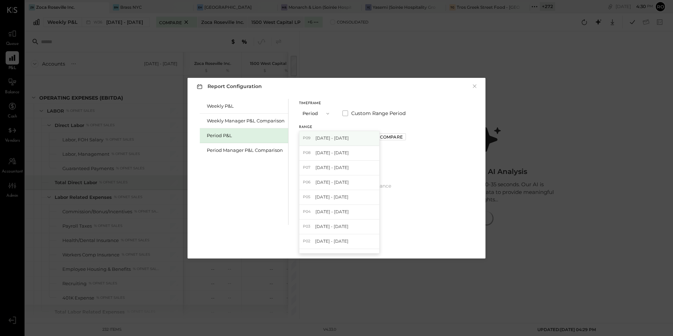
click at [349, 139] on span "[DATE] - [DATE]" at bounding box center [332, 138] width 33 height 6
click at [337, 243] on div "Apply" at bounding box center [336, 244] width 15 height 6
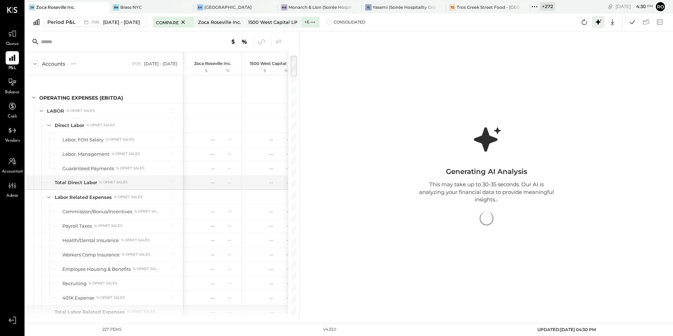
click at [597, 23] on icon at bounding box center [598, 22] width 9 height 9
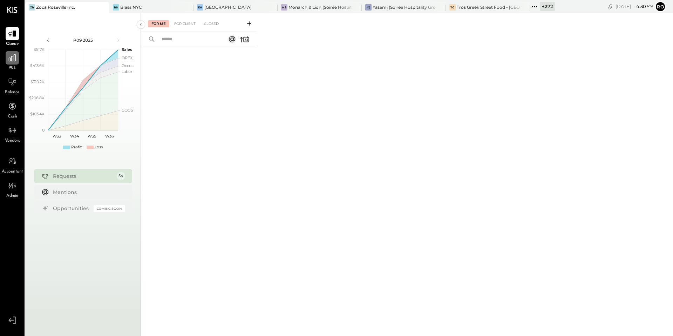
click at [13, 61] on icon at bounding box center [12, 57] width 9 height 9
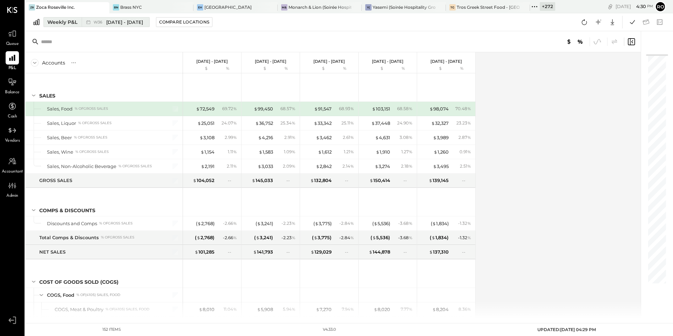
click at [118, 20] on span "[DATE] - [DATE]" at bounding box center [124, 22] width 37 height 7
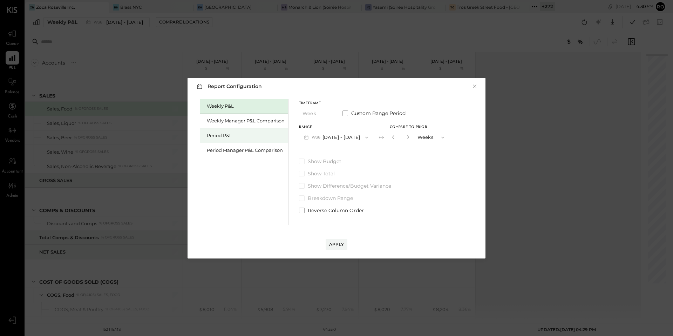
click at [249, 135] on div "Period P&L" at bounding box center [246, 135] width 78 height 7
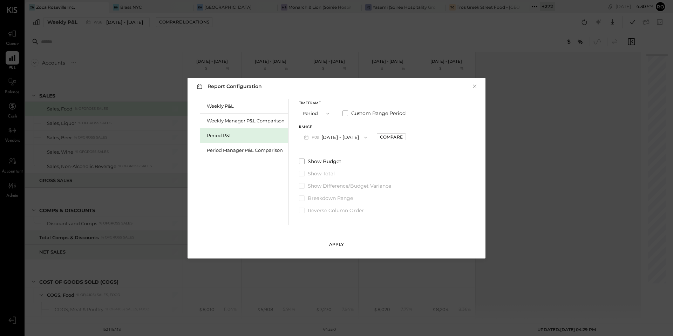
click at [343, 247] on div "Apply" at bounding box center [336, 244] width 15 height 6
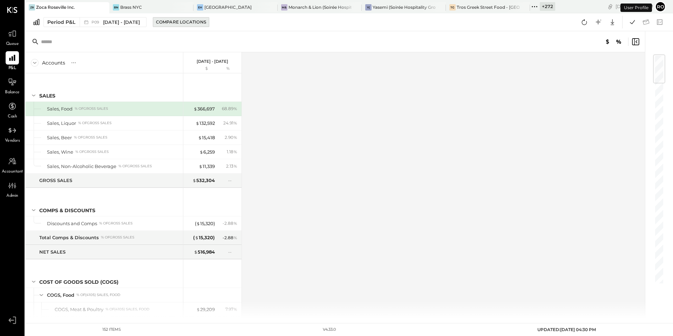
click at [191, 24] on div "Compare Locations" at bounding box center [181, 22] width 50 height 6
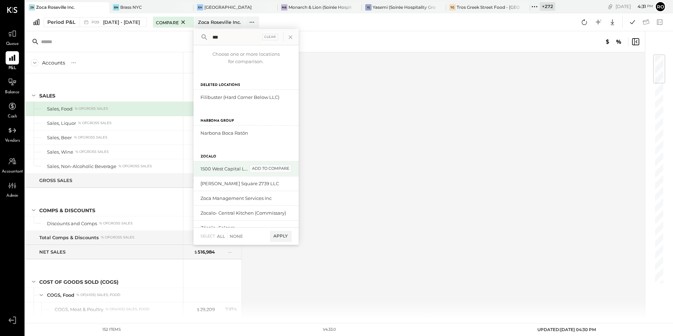
type input "***"
click at [292, 166] on div "add to compare" at bounding box center [271, 168] width 42 height 8
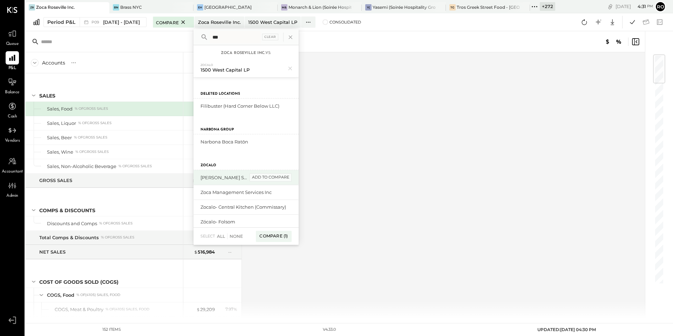
click at [290, 179] on div "add to compare" at bounding box center [271, 177] width 42 height 8
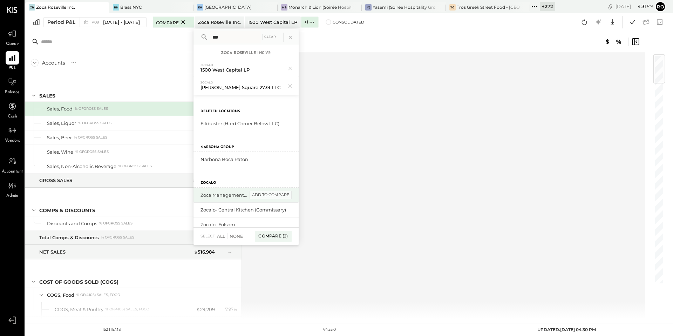
click at [291, 194] on div "add to compare" at bounding box center [271, 195] width 42 height 8
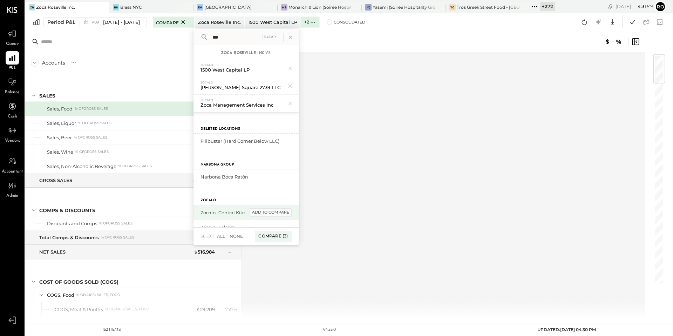
click at [290, 209] on div "add to compare" at bounding box center [271, 212] width 42 height 8
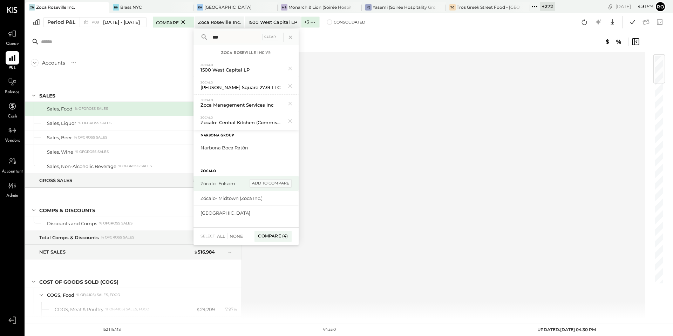
click at [288, 182] on div "add to compare" at bounding box center [271, 183] width 42 height 8
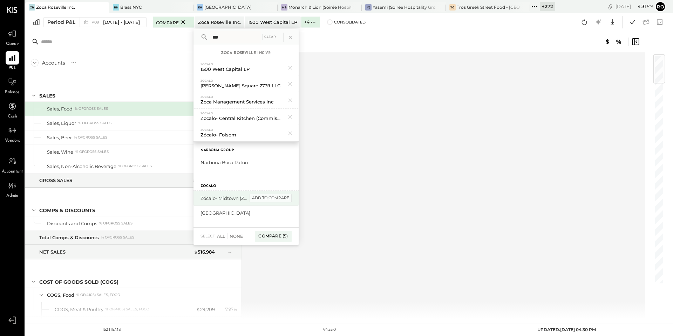
click at [288, 196] on div "add to compare" at bounding box center [271, 198] width 42 height 8
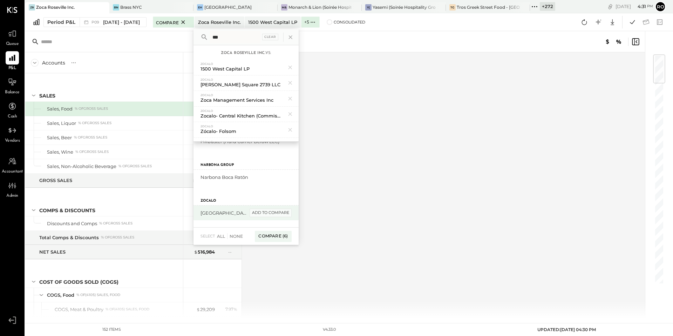
scroll to position [29, 0]
click at [286, 213] on div "add to compare" at bounding box center [271, 213] width 42 height 8
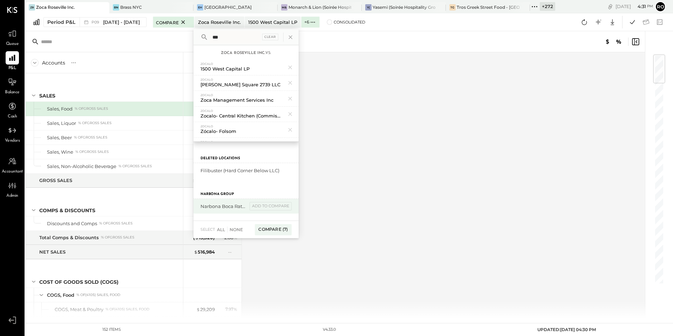
scroll to position [0, 0]
click at [284, 230] on div "Compare (7)" at bounding box center [273, 229] width 36 height 11
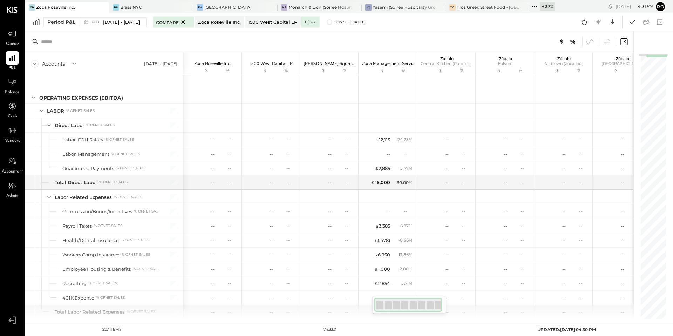
click at [520, 330] on div "227 items v 4.33.0 UPDATED: 09/08/2025 04:30 PM" at bounding box center [349, 329] width 505 height 13
drag, startPoint x: 523, startPoint y: 329, endPoint x: 597, endPoint y: 330, distance: 73.7
click at [597, 330] on div "227 items v 4.33.0 UPDATED: 09/08/2025 04:30 PM" at bounding box center [349, 329] width 505 height 13
click at [468, 325] on div "227 items v 4.33.0 UPDATED: 09/08/2025 04:30 PM" at bounding box center [349, 329] width 505 height 13
click at [309, 23] on label "+ 6" at bounding box center [306, 22] width 5 height 6
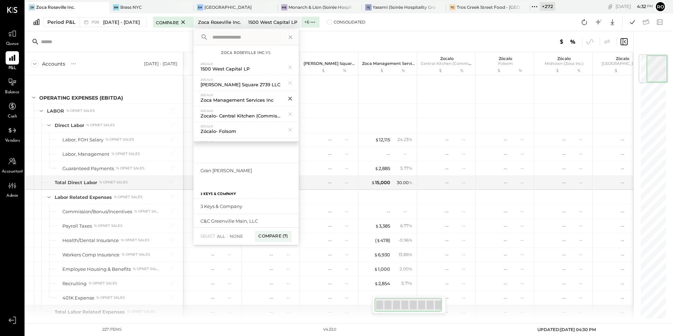
click at [295, 97] on icon at bounding box center [290, 98] width 9 height 9
click at [287, 239] on div "Compare (6)" at bounding box center [273, 236] width 36 height 11
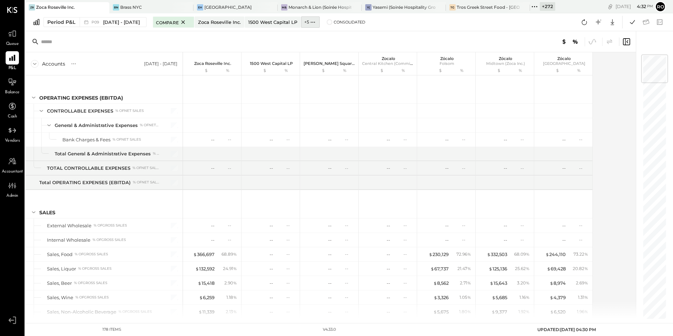
click at [314, 23] on icon at bounding box center [312, 22] width 7 height 7
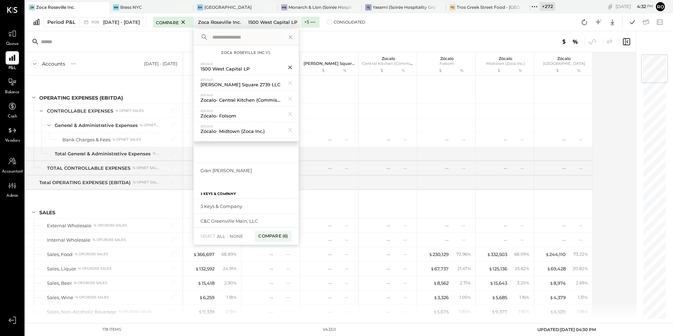
click at [295, 65] on icon at bounding box center [290, 67] width 9 height 9
click at [292, 67] on icon at bounding box center [290, 68] width 4 height 4
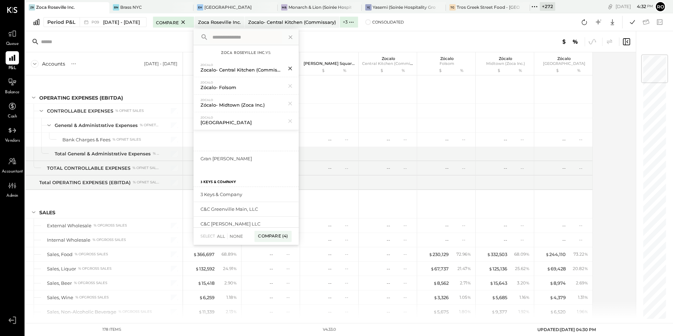
click at [295, 68] on icon at bounding box center [290, 68] width 9 height 9
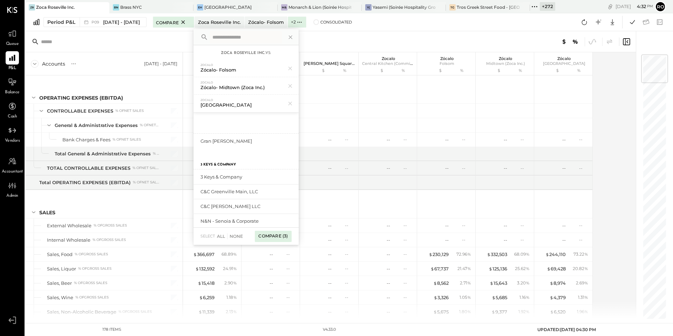
click at [282, 237] on div "Compare (3)" at bounding box center [273, 236] width 36 height 11
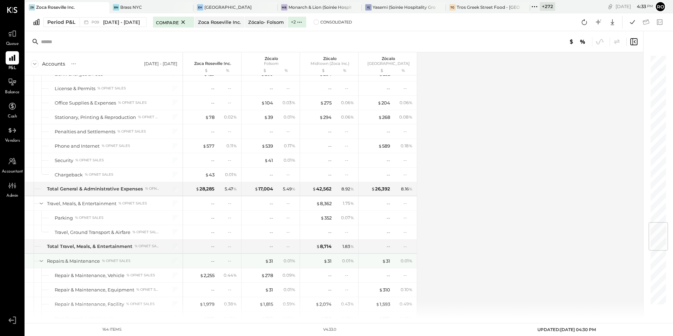
scroll to position [1416, 0]
